Goal: Find specific page/section: Find specific page/section

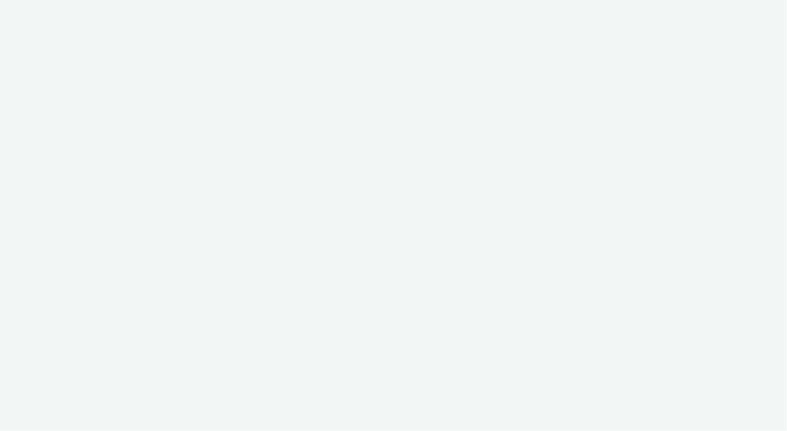
select select "ea06b517-4720-4a42-ac0a-740ca62f4ef0"
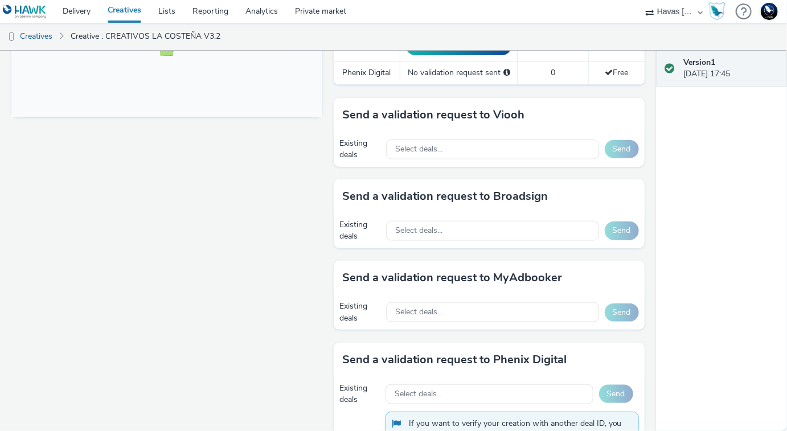
scroll to position [501, 0]
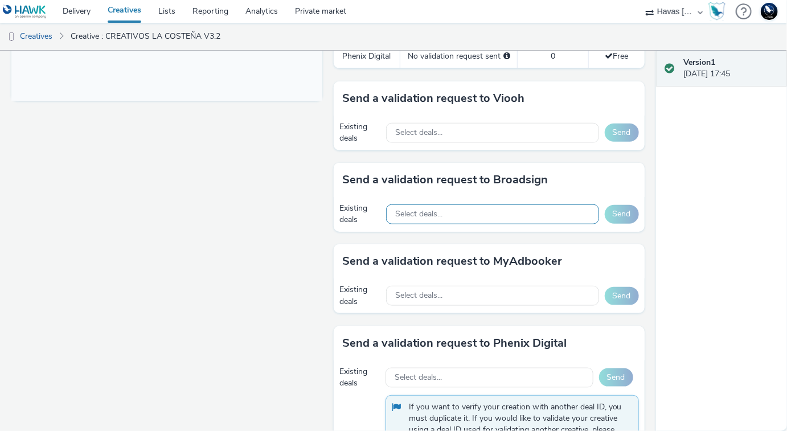
click at [428, 213] on span "Select deals..." at bounding box center [418, 215] width 47 height 10
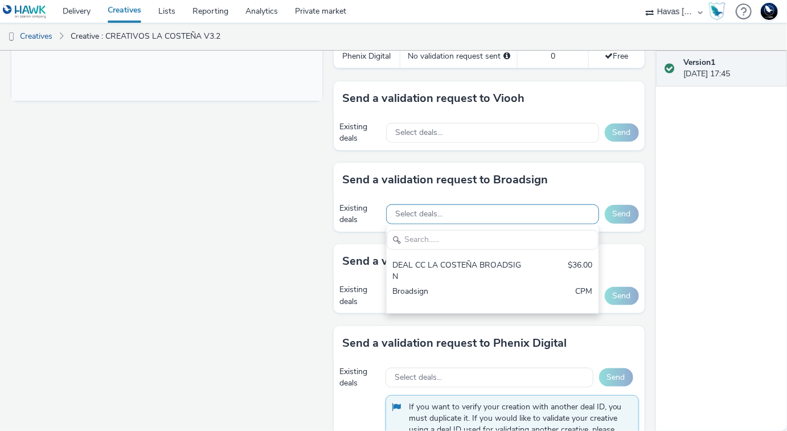
scroll to position [0, 0]
click at [233, 247] on div "Fullscreen" at bounding box center [169, 59] width 317 height 851
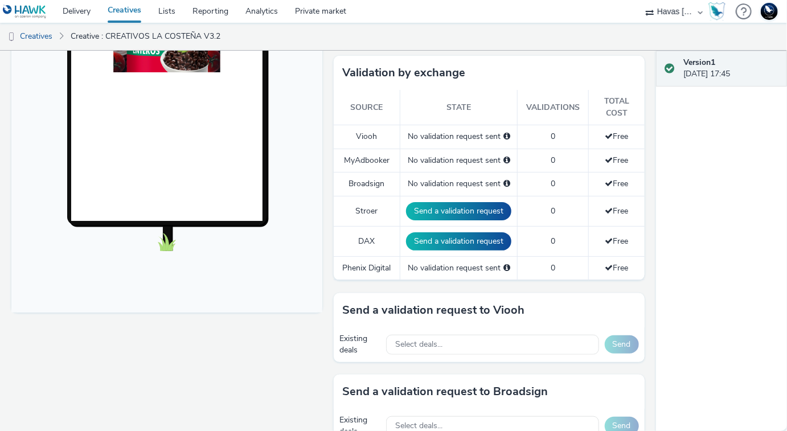
scroll to position [283, 0]
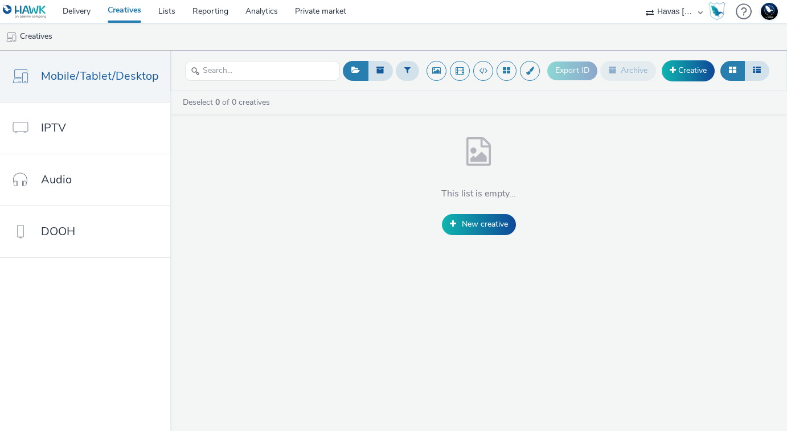
select select "ea06b517-4720-4a42-ac0a-740ca62f4ef0"
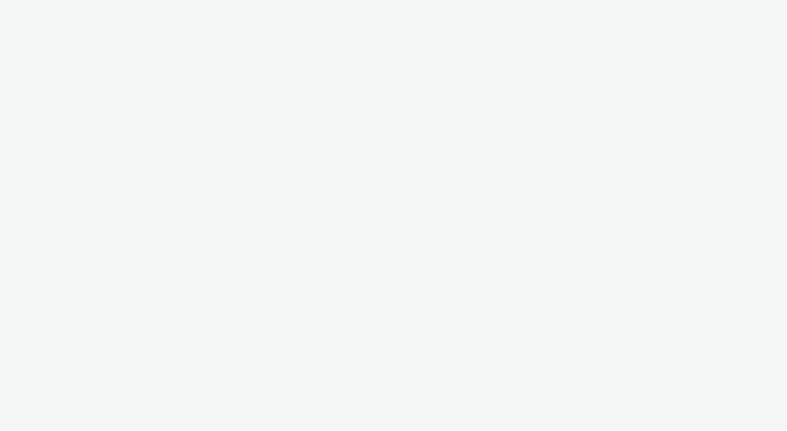
select select "ea06b517-4720-4a42-ac0a-740ca62f4ef0"
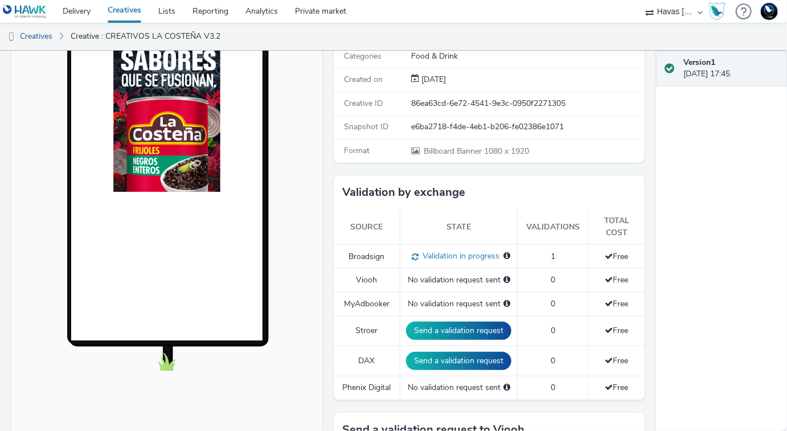
scroll to position [180, 0]
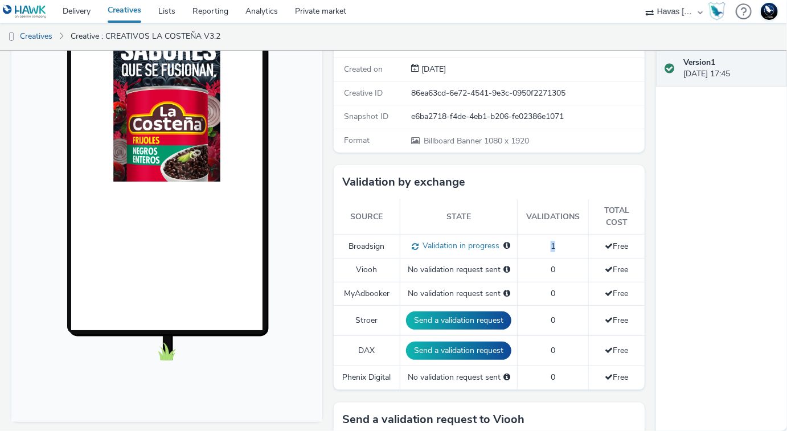
click at [553, 245] on td "1" at bounding box center [553, 247] width 71 height 24
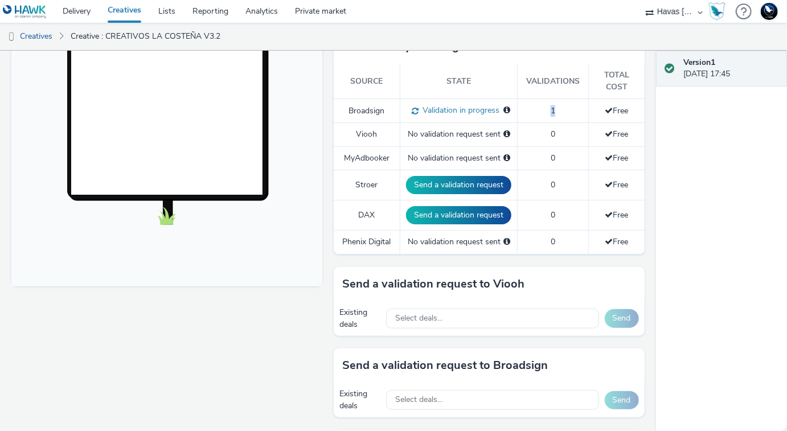
scroll to position [296, 0]
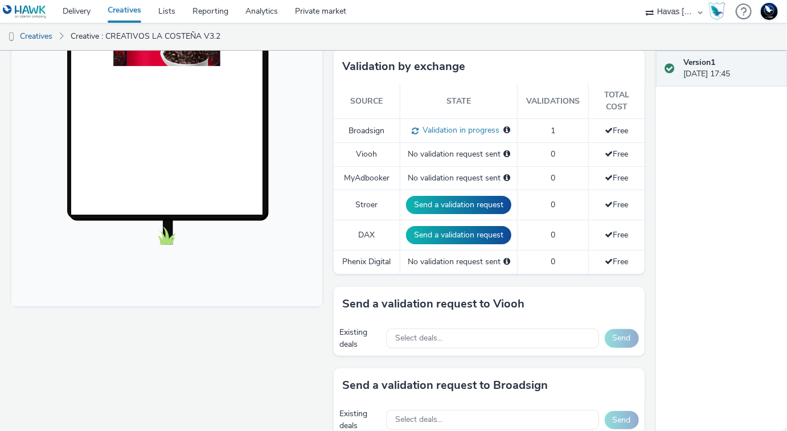
click at [563, 122] on td "1" at bounding box center [553, 131] width 71 height 24
drag, startPoint x: 561, startPoint y: 131, endPoint x: 549, endPoint y: 131, distance: 12.0
click at [549, 131] on td "1" at bounding box center [553, 131] width 71 height 24
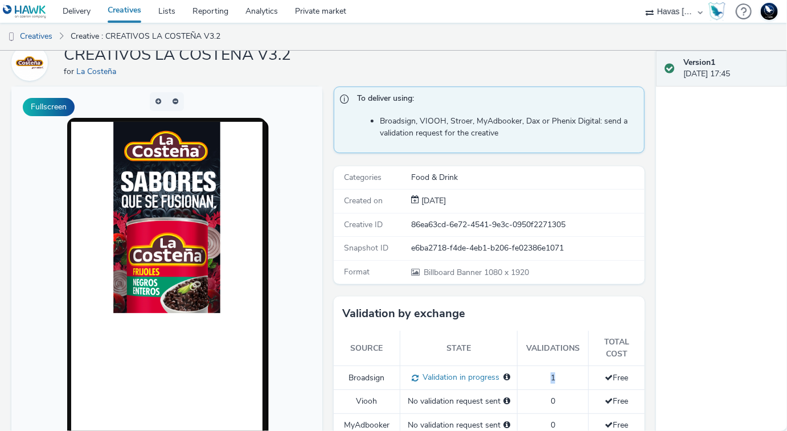
scroll to position [0, 0]
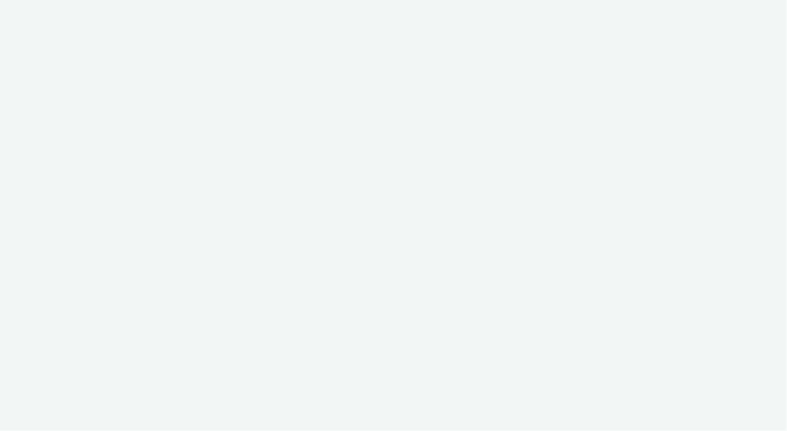
select select "ea06b517-4720-4a42-ac0a-740ca62f4ef0"
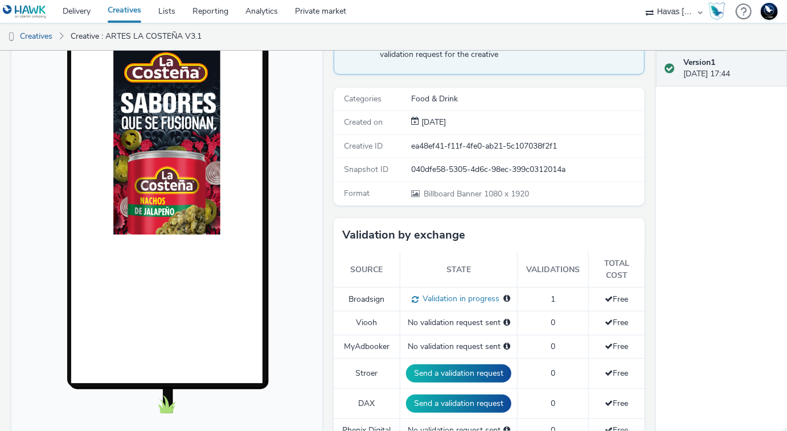
scroll to position [137, 0]
